Goal: Information Seeking & Learning: Learn about a topic

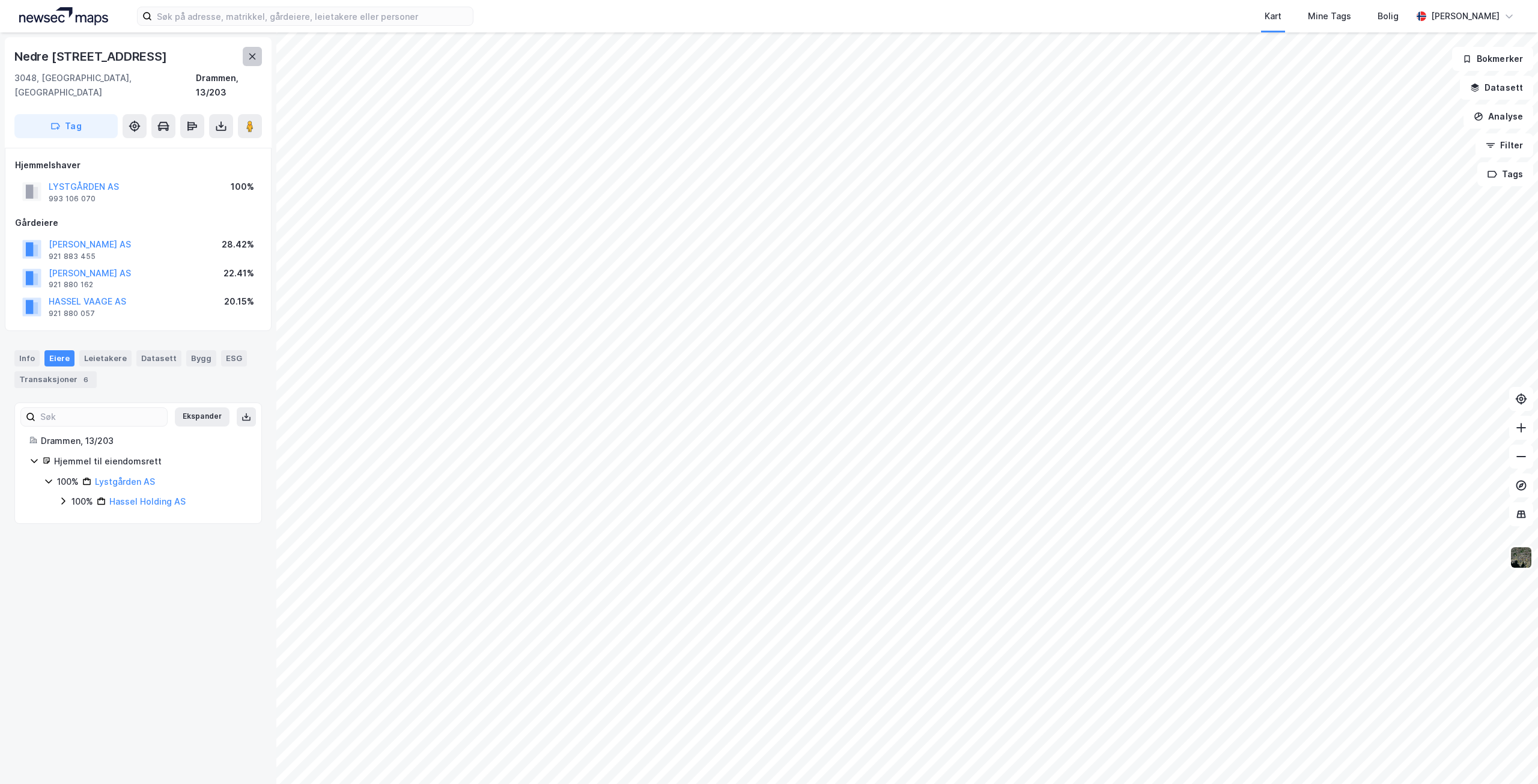
click at [250, 52] on icon at bounding box center [252, 56] width 9 height 9
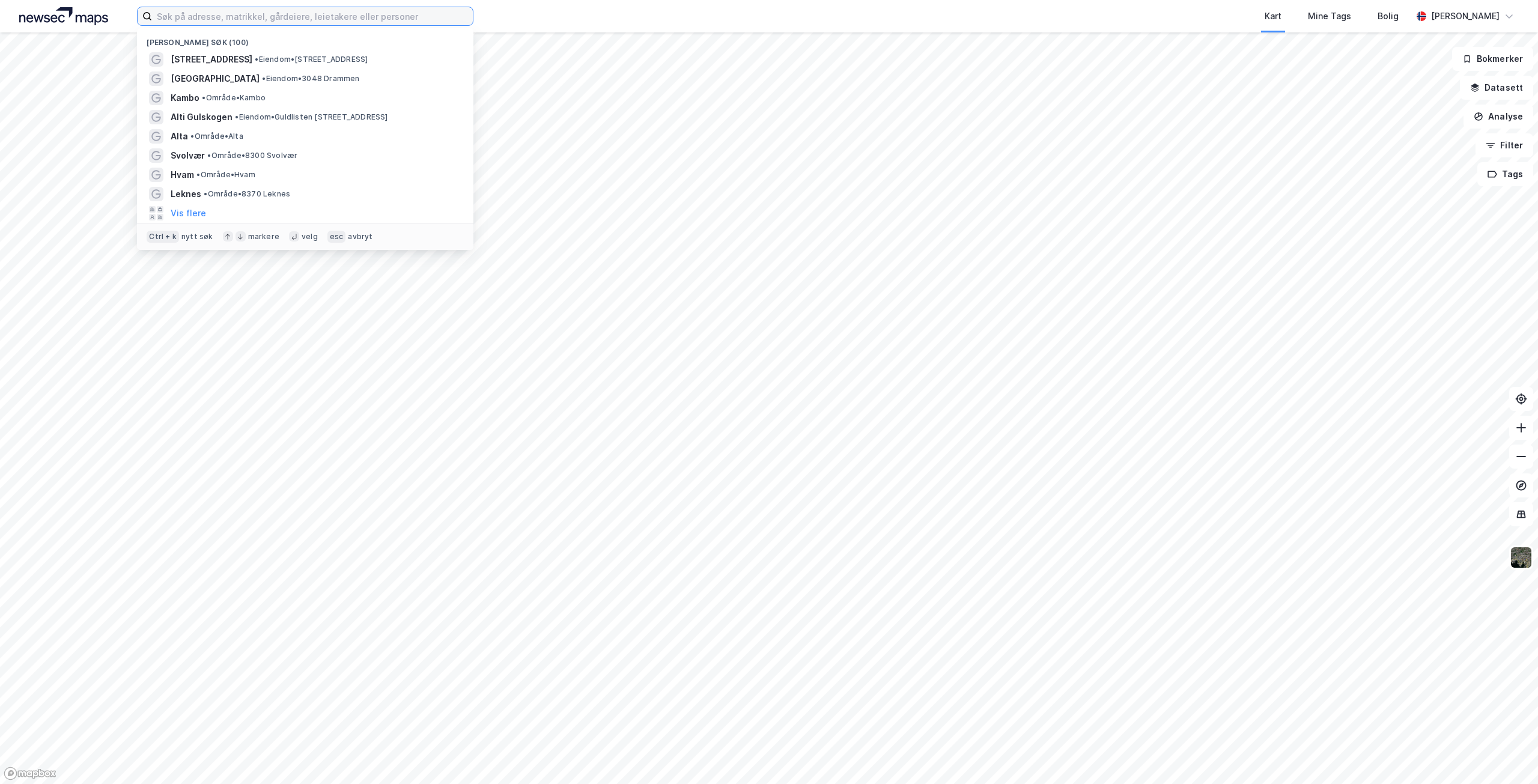
click at [218, 15] on input at bounding box center [312, 16] width 321 height 18
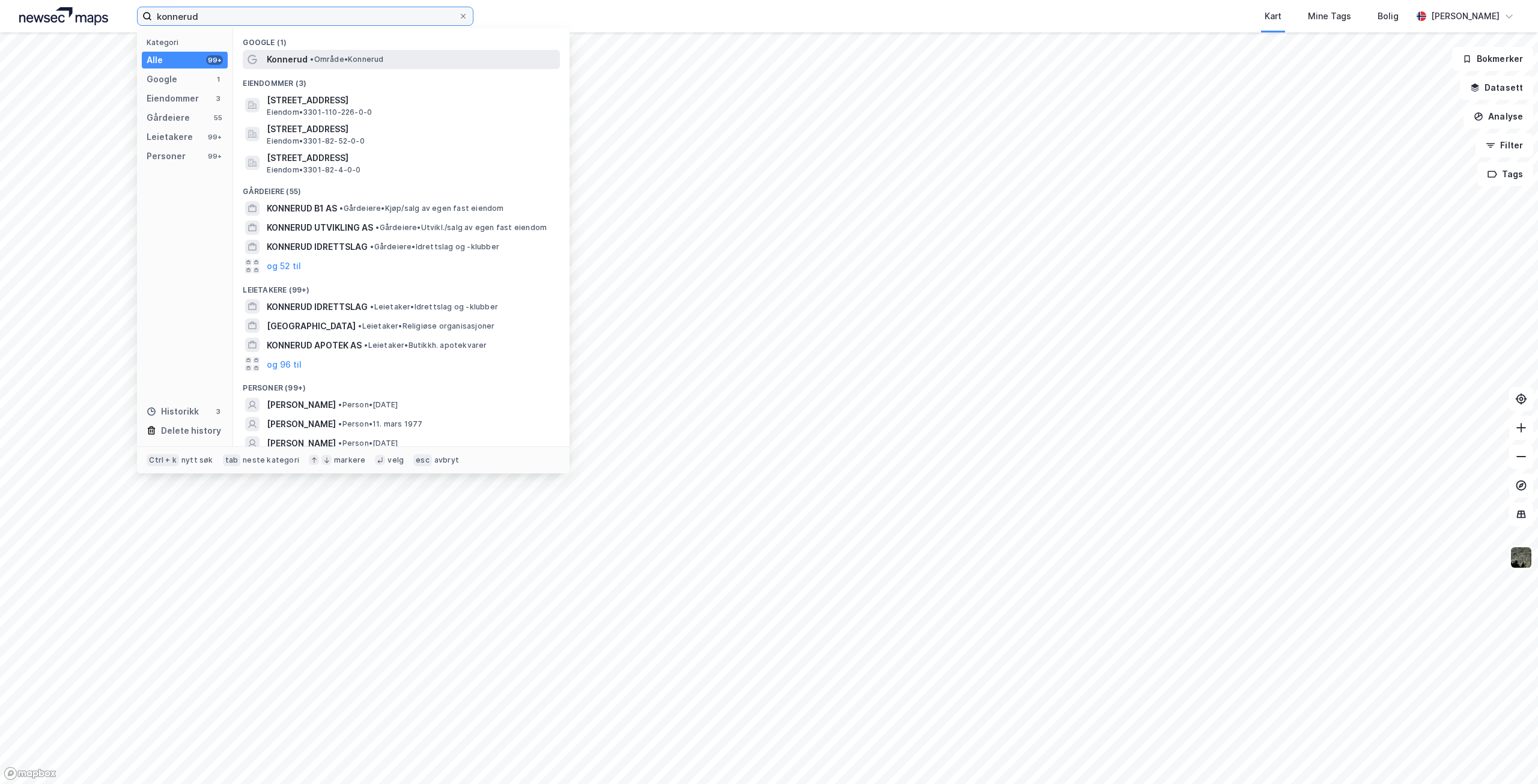
type input "konnerud"
click at [303, 60] on span "Konnerud" at bounding box center [287, 60] width 41 height 15
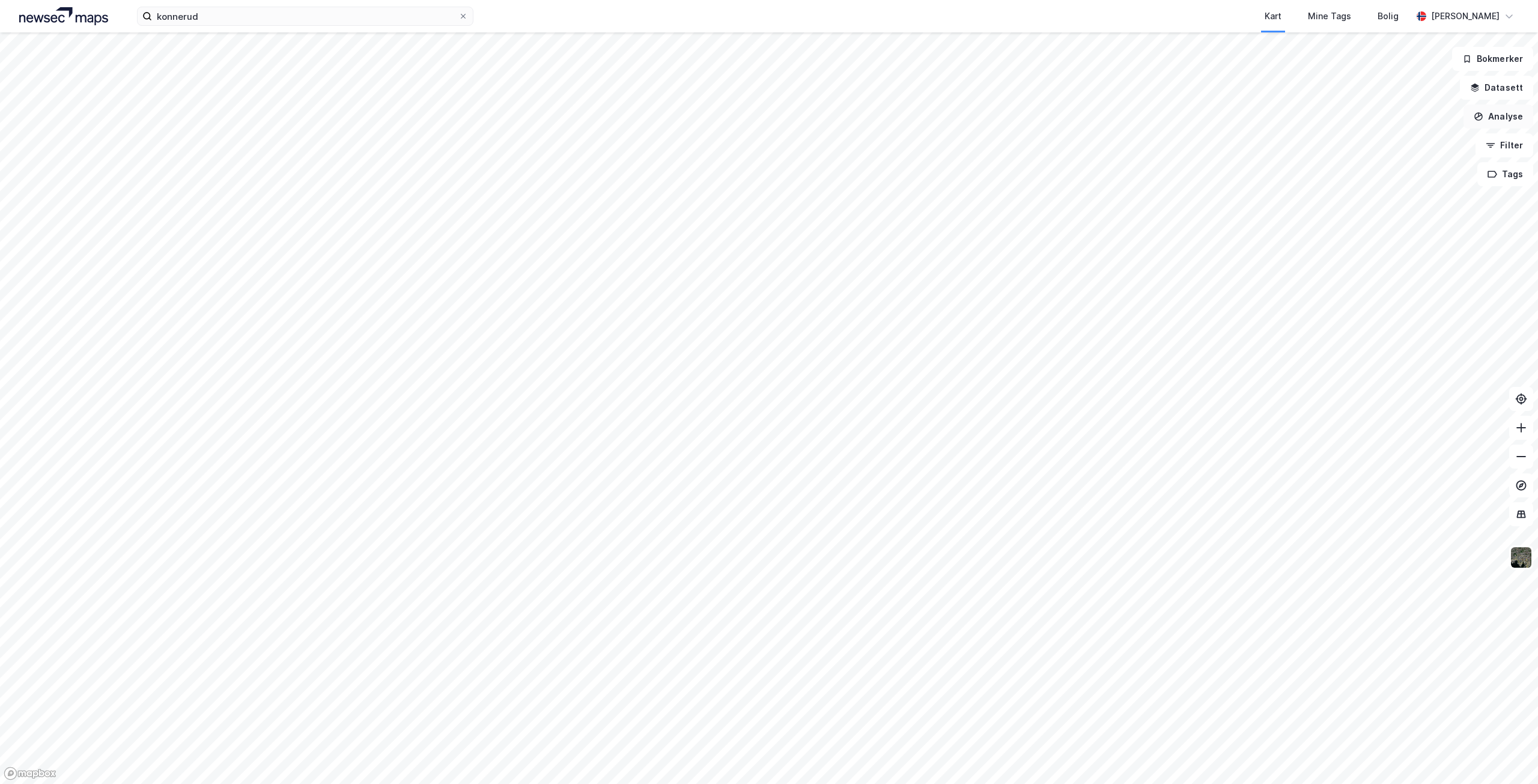
click at [1502, 115] on button "Analyse" at bounding box center [1498, 116] width 70 height 24
click at [1378, 141] on div "Tegn område" at bounding box center [1393, 142] width 104 height 10
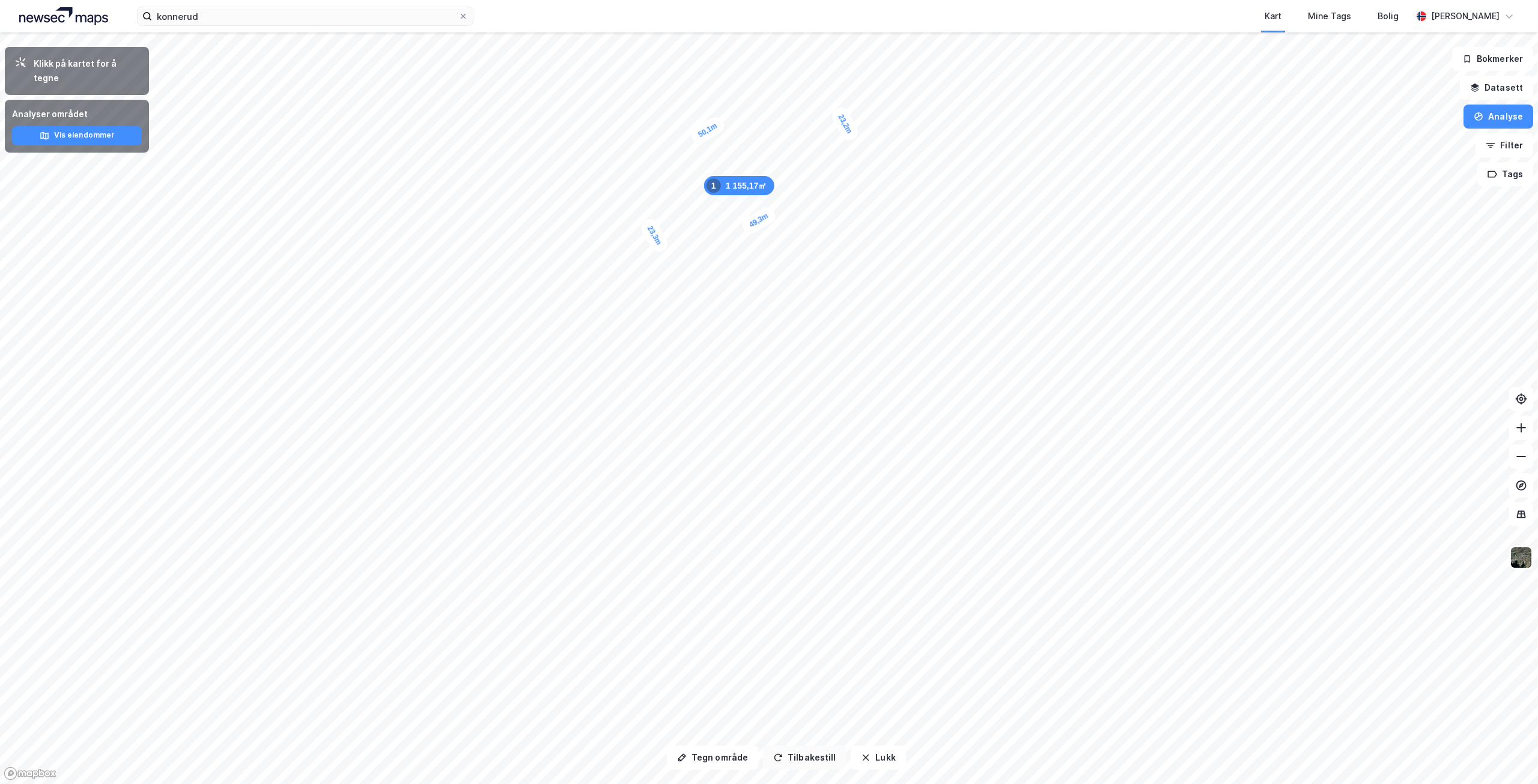
click at [745, 495] on div "Tegn område Tilbakestill Lukk Klikk på kartet for å tegne Analyser området Vis …" at bounding box center [769, 408] width 1538 height 751
click at [1515, 119] on button "Analyse" at bounding box center [1498, 116] width 70 height 24
click at [885, 757] on button "Lukk" at bounding box center [878, 757] width 55 height 24
